Goal: Check status: Check status

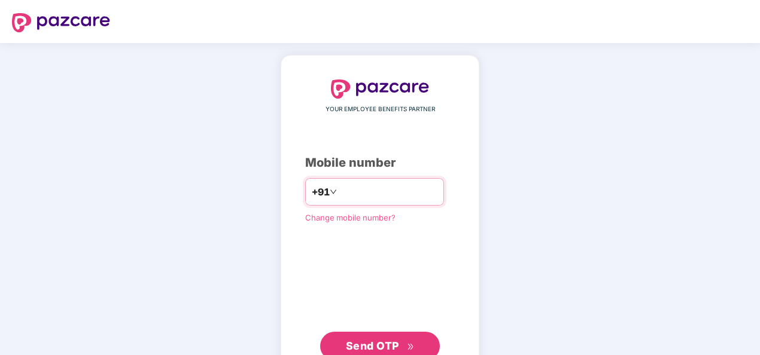
click at [378, 192] on input "number" at bounding box center [388, 192] width 98 height 19
type input "**********"
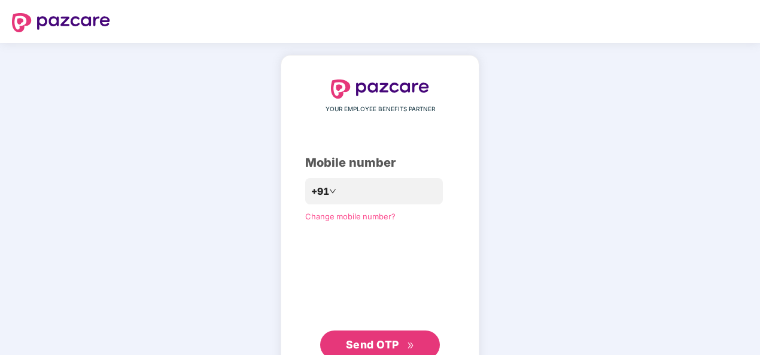
click at [369, 345] on span "Send OTP" at bounding box center [372, 345] width 53 height 13
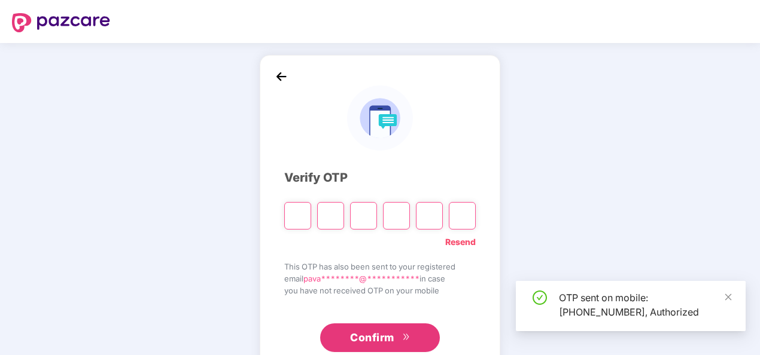
click at [299, 222] on input "Please enter verification code. Digit 1" at bounding box center [297, 216] width 27 height 28
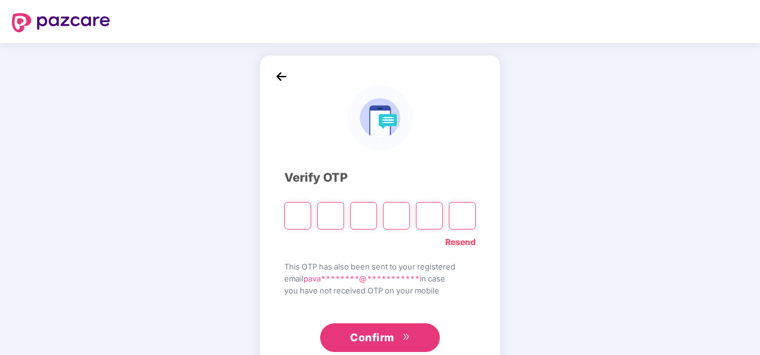
type input "*"
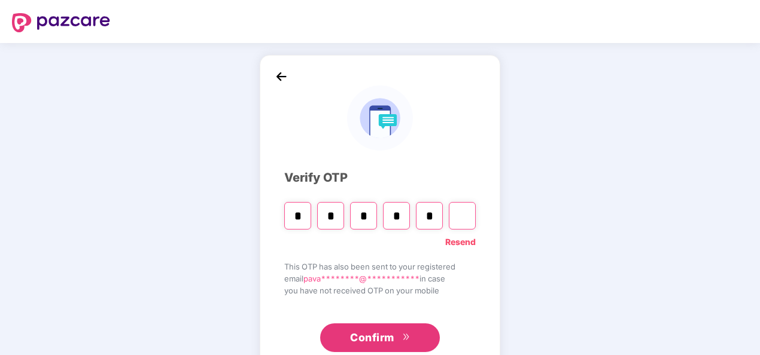
type input "*"
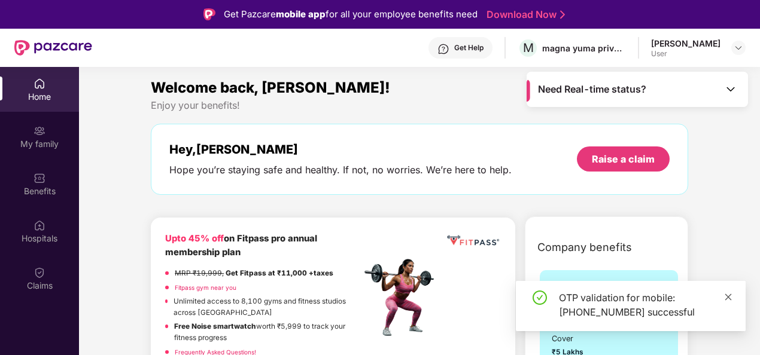
click at [728, 297] on icon "close" at bounding box center [728, 297] width 8 height 8
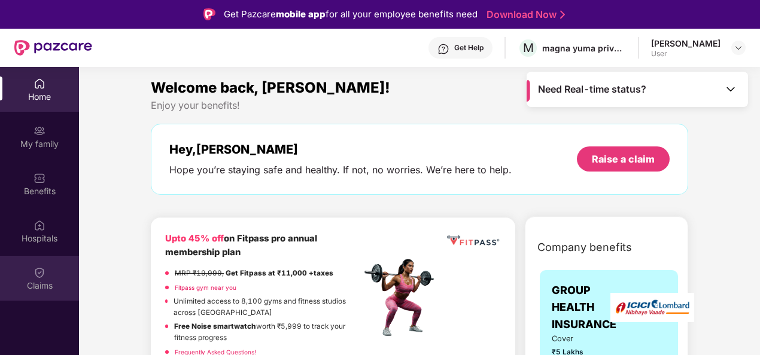
click at [50, 278] on div "Claims" at bounding box center [39, 278] width 79 height 45
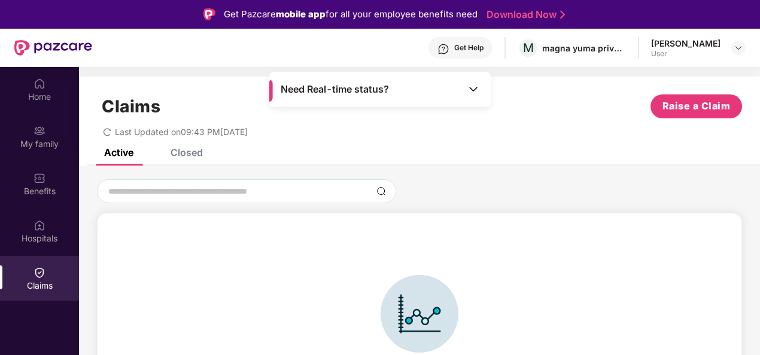
click at [200, 147] on div "Claims Raise a Claim Last Updated on 09:43 PM[DATE]" at bounding box center [419, 113] width 681 height 72
click at [190, 151] on div "Closed" at bounding box center [187, 153] width 32 height 12
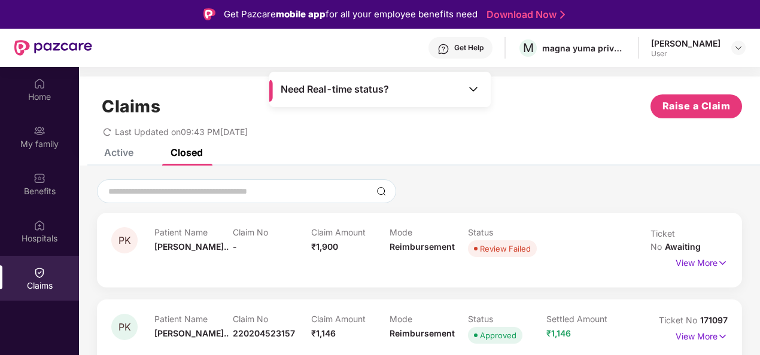
scroll to position [16, 0]
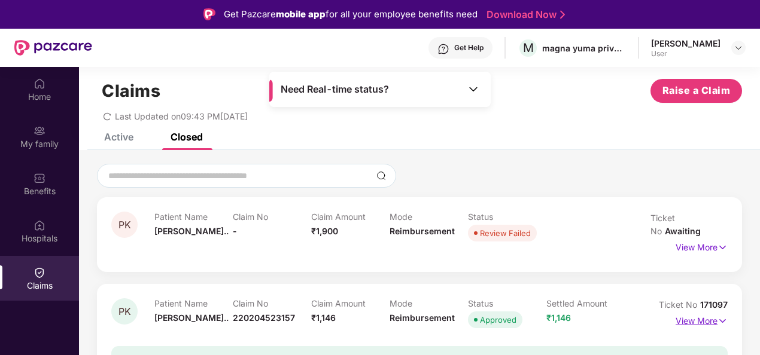
click at [693, 314] on p "View More" at bounding box center [702, 320] width 52 height 16
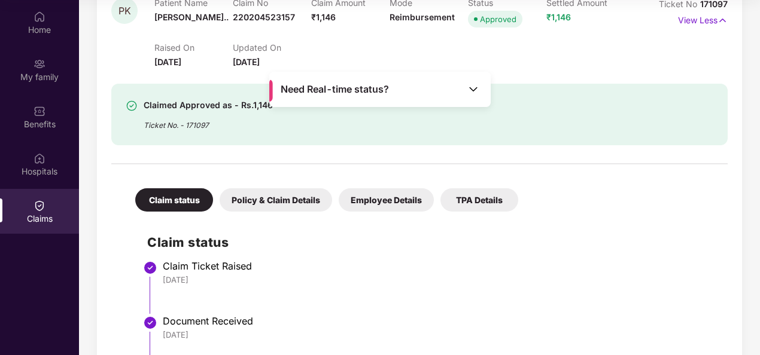
scroll to position [251, 0]
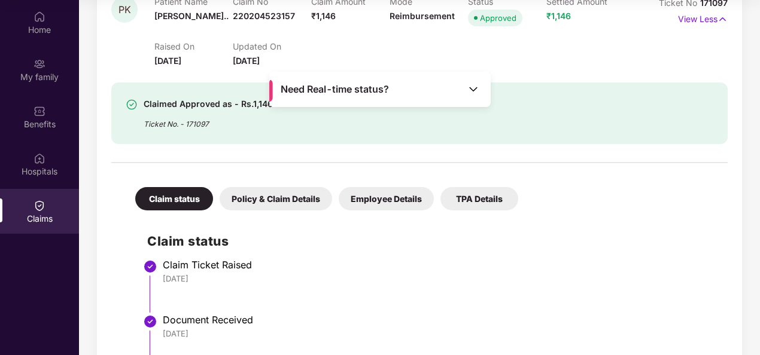
click at [276, 197] on div "Policy & Claim Details" at bounding box center [276, 198] width 113 height 23
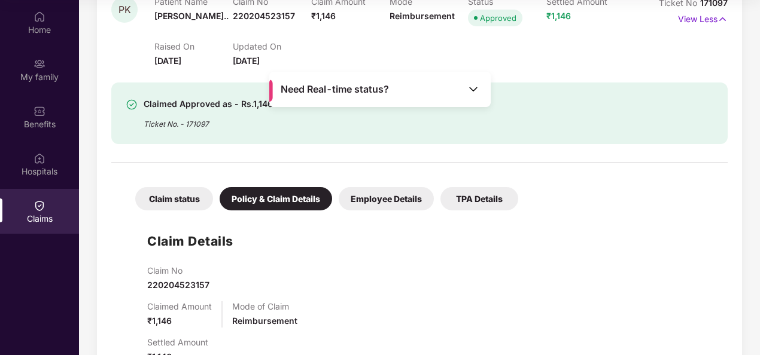
click at [379, 189] on div "Employee Details" at bounding box center [386, 198] width 95 height 23
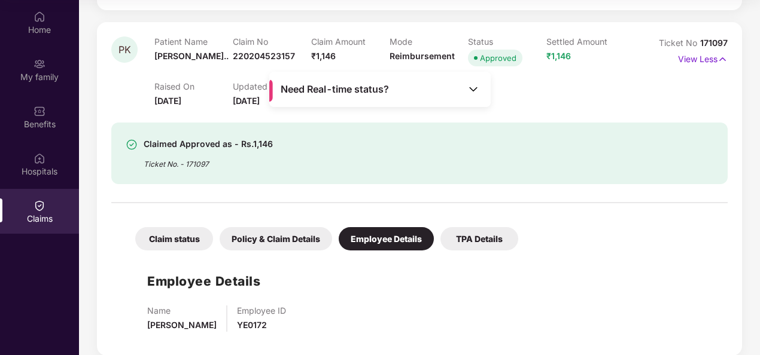
click at [470, 227] on div "TPA Details" at bounding box center [479, 238] width 78 height 23
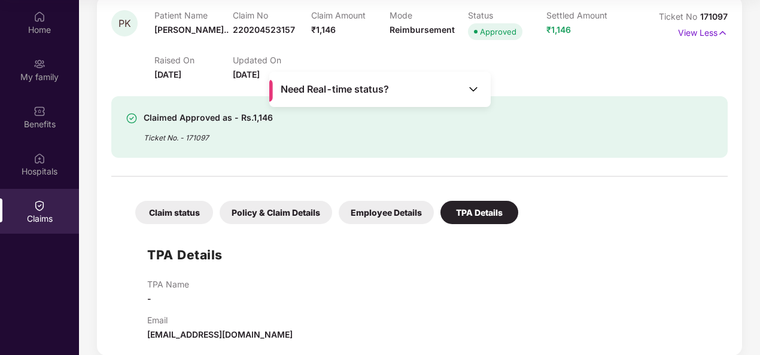
click at [168, 201] on div "Claim status" at bounding box center [174, 212] width 78 height 23
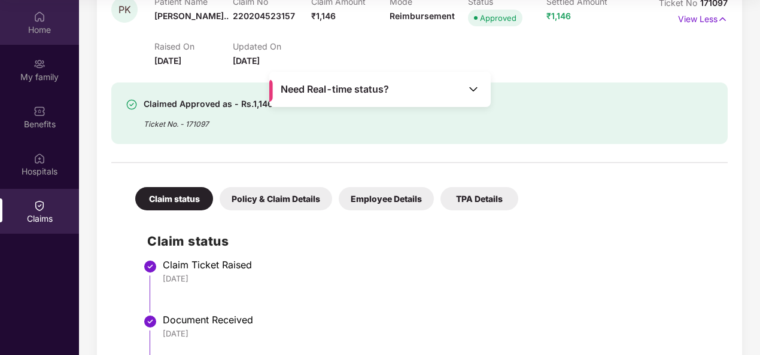
click at [46, 10] on div "Home" at bounding box center [39, 22] width 79 height 45
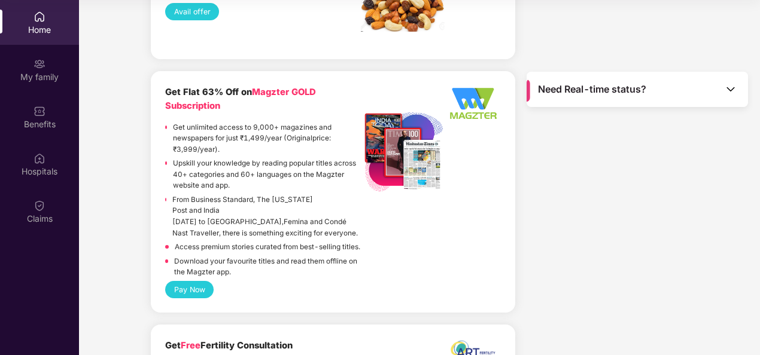
scroll to position [2425, 0]
